Goal: Information Seeking & Learning: Stay updated

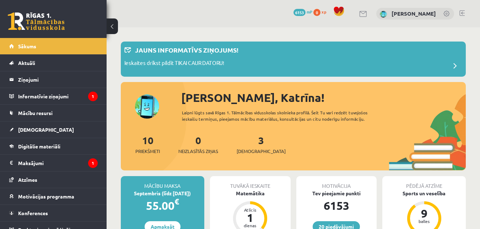
scroll to position [71, 0]
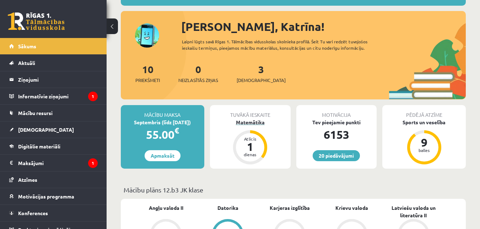
click at [253, 126] on div "Matemātika" at bounding box center [250, 122] width 81 height 7
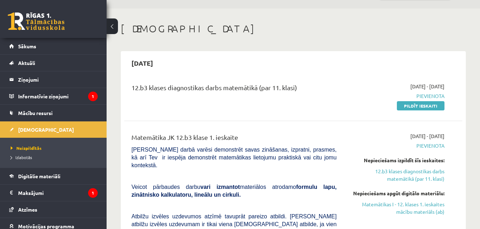
scroll to position [36, 0]
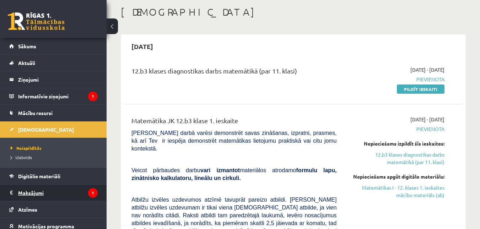
click at [54, 197] on legend "Maksājumi 1" at bounding box center [58, 193] width 80 height 16
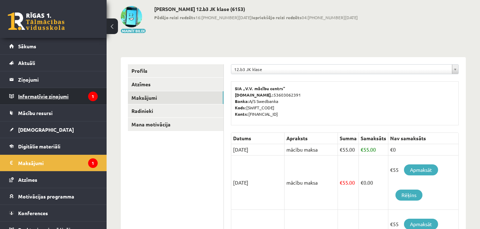
click at [50, 100] on legend "Informatīvie ziņojumi 1" at bounding box center [58, 96] width 80 height 16
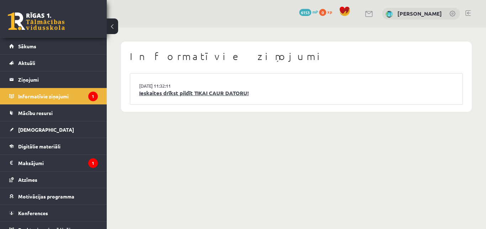
click at [253, 97] on link "Ieskaites drīkst pildīt TIKAI CAUR DATORU!" at bounding box center [296, 93] width 314 height 8
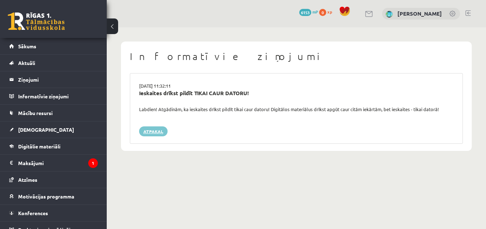
click at [157, 136] on link "Atpakaļ" at bounding box center [153, 132] width 28 height 10
